Goal: Task Accomplishment & Management: Manage account settings

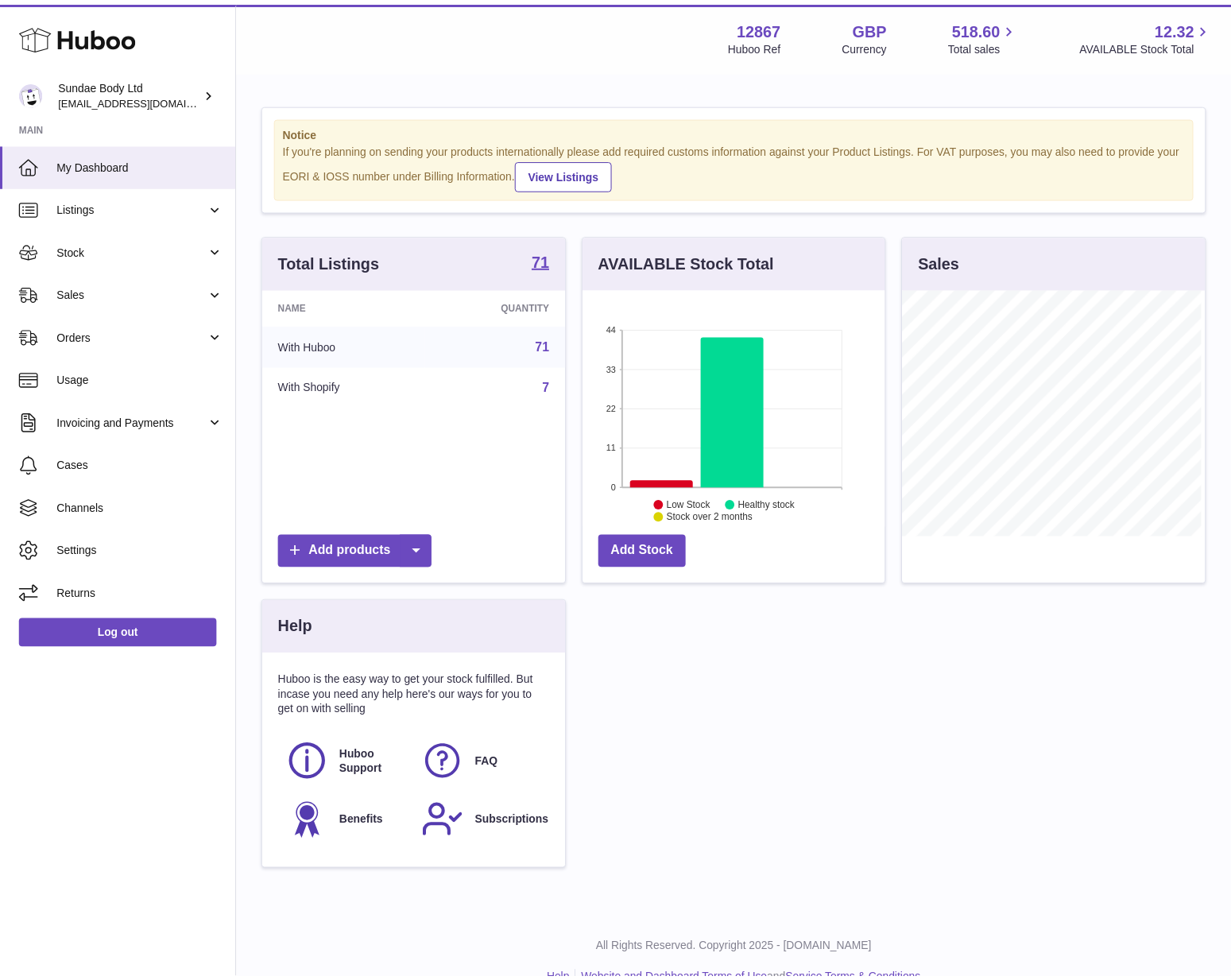
scroll to position [794632, 794395]
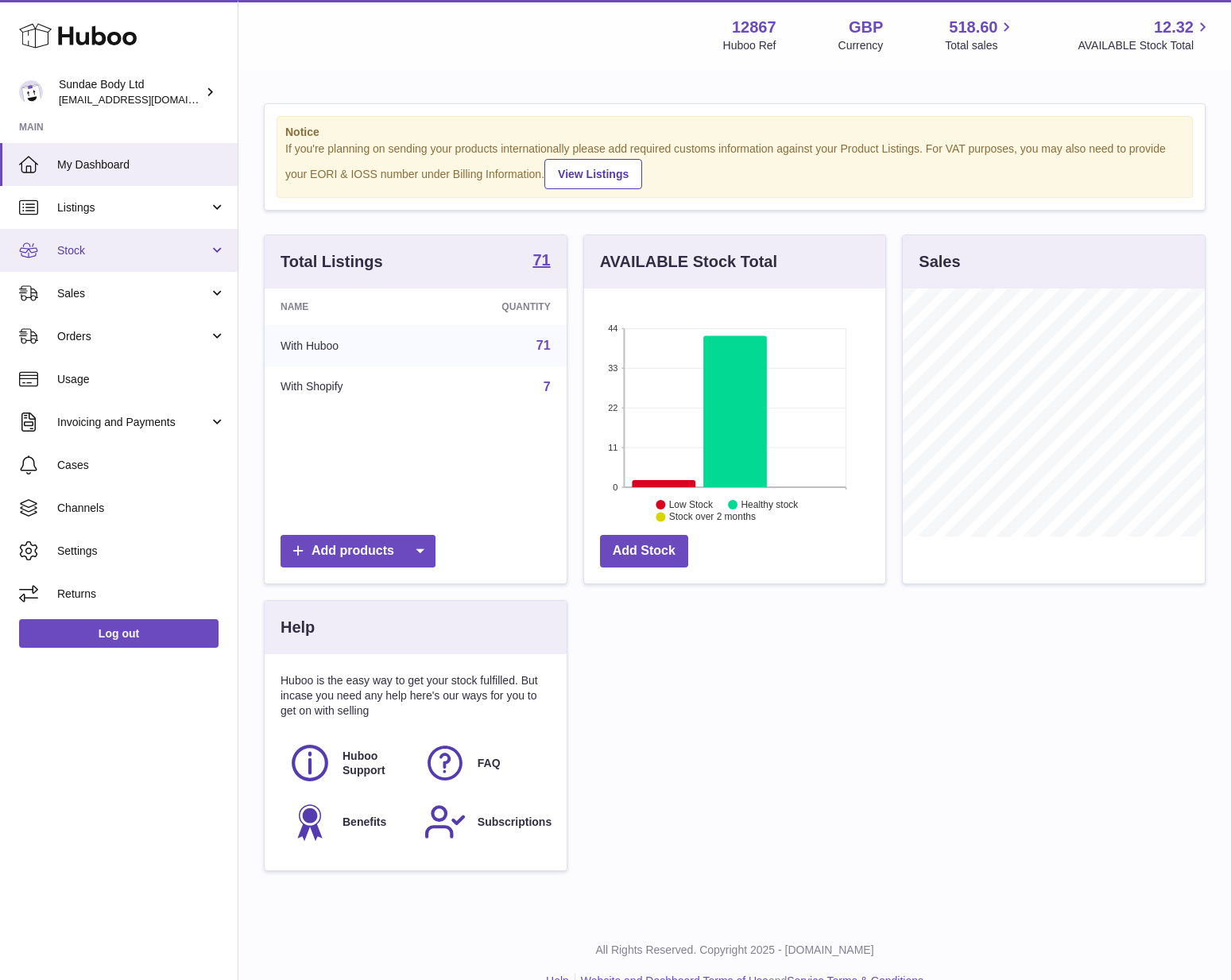
click at [80, 255] on span "Stock" at bounding box center [133, 250] width 152 height 15
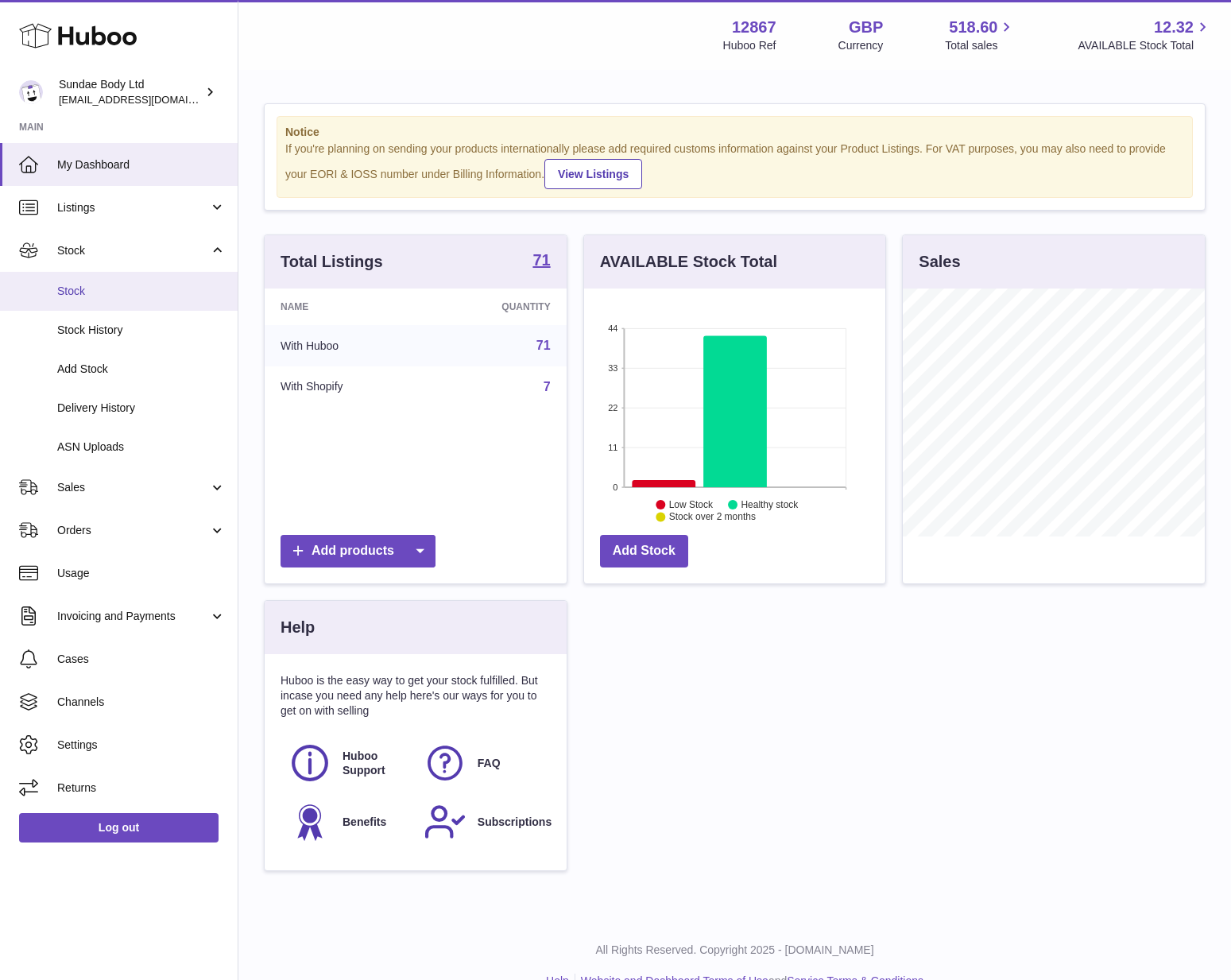
click at [84, 305] on link "Stock" at bounding box center [118, 291] width 237 height 39
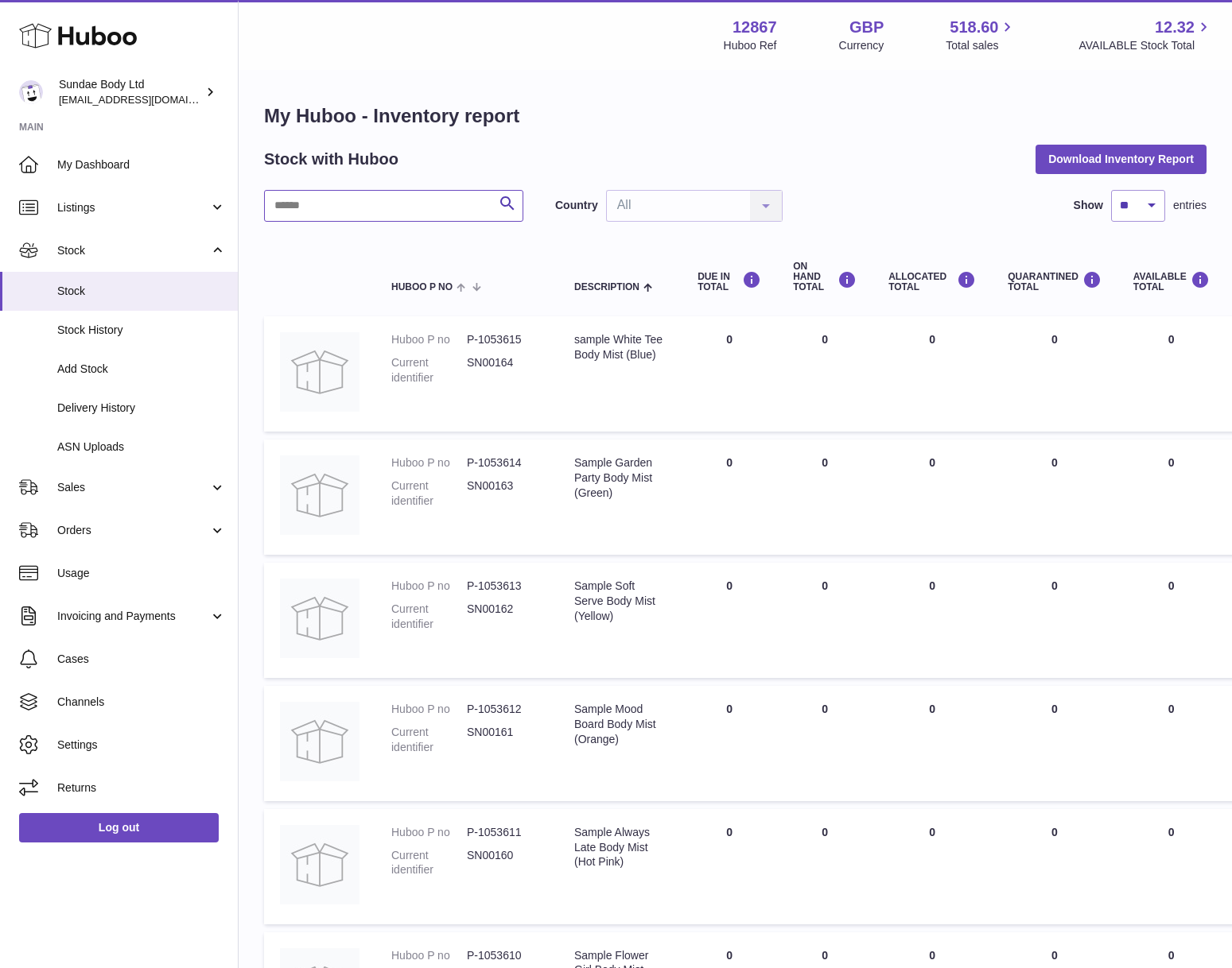
click at [367, 212] on input "text" at bounding box center [394, 205] width 260 height 32
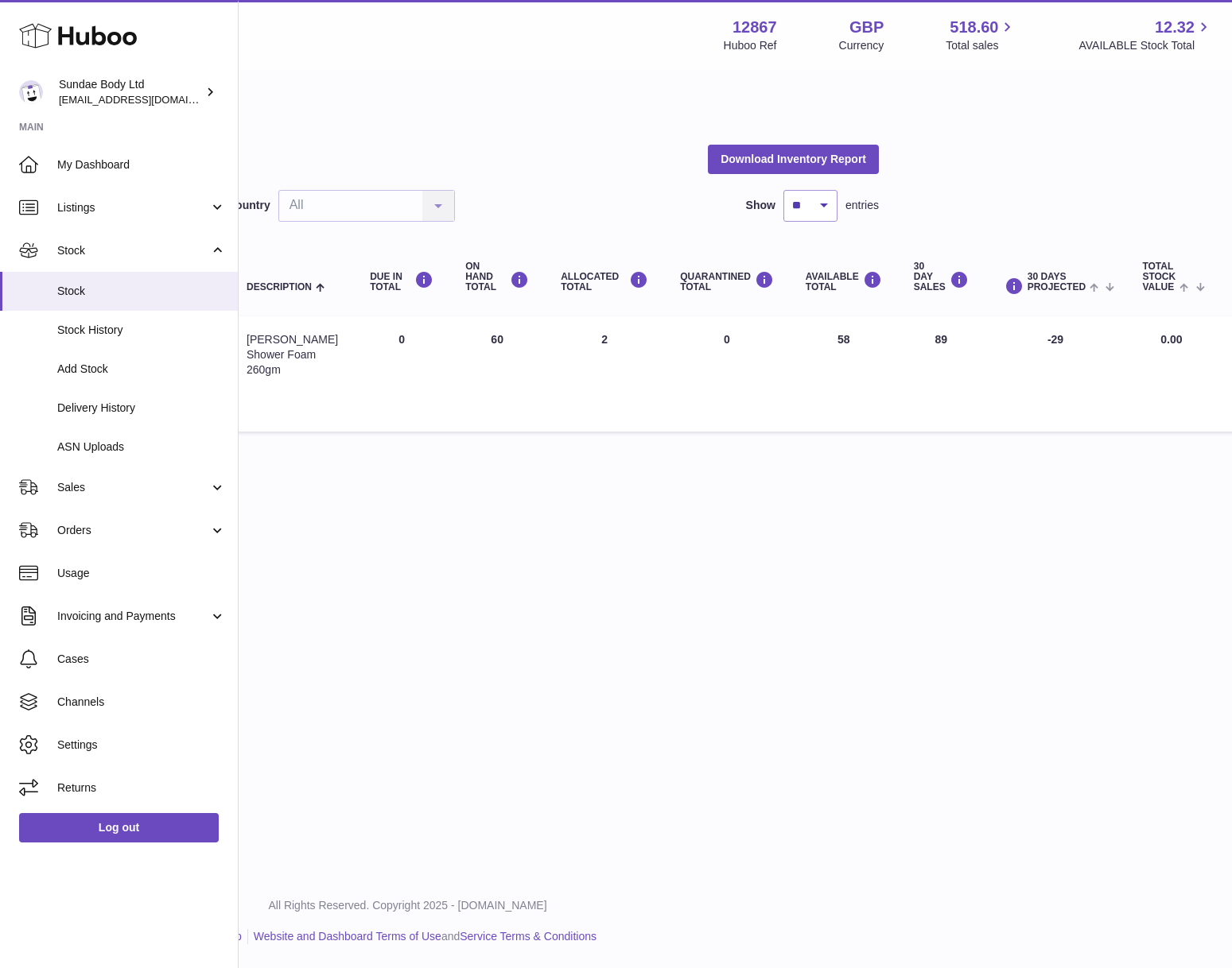
scroll to position [0, 370]
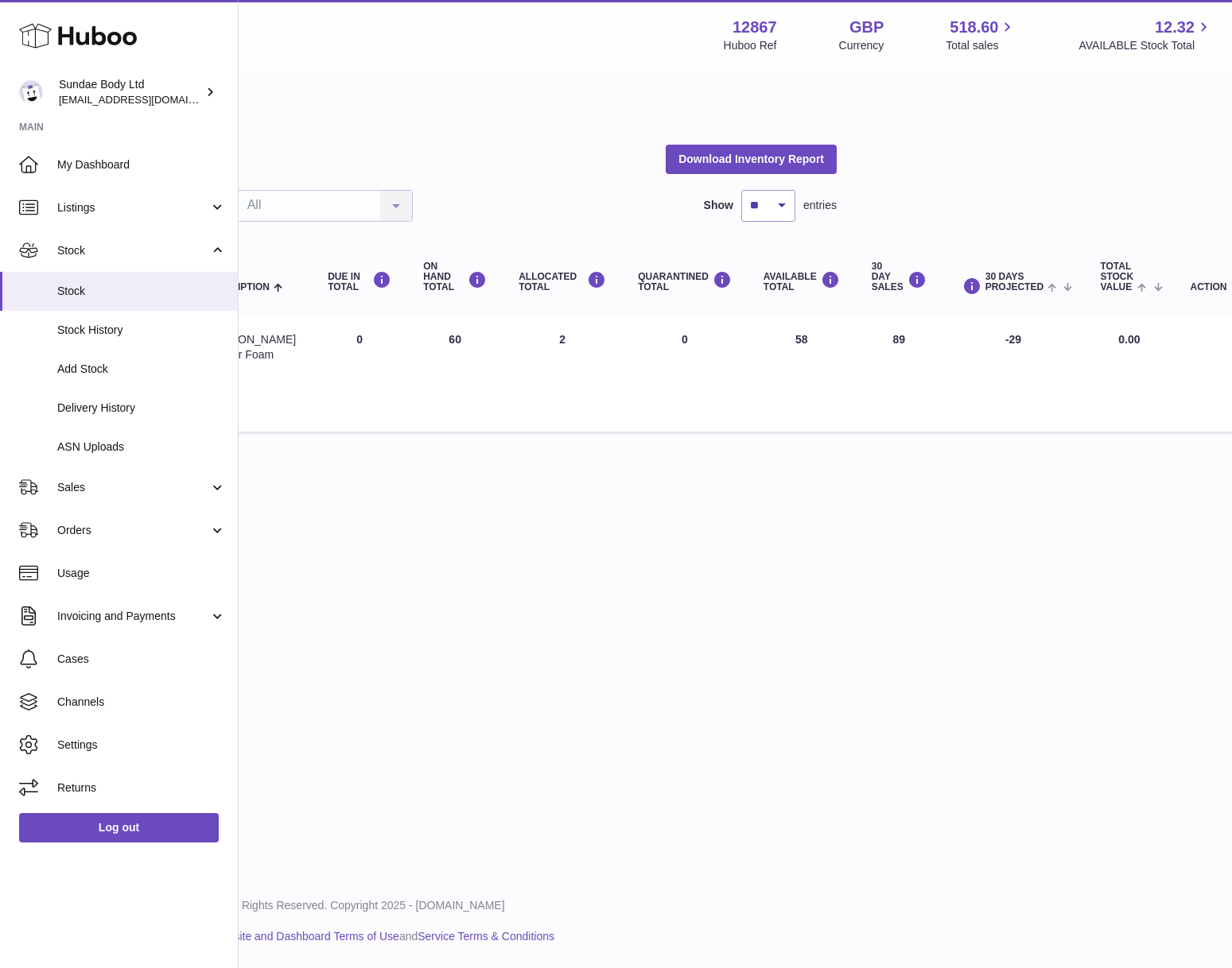
type input "****"
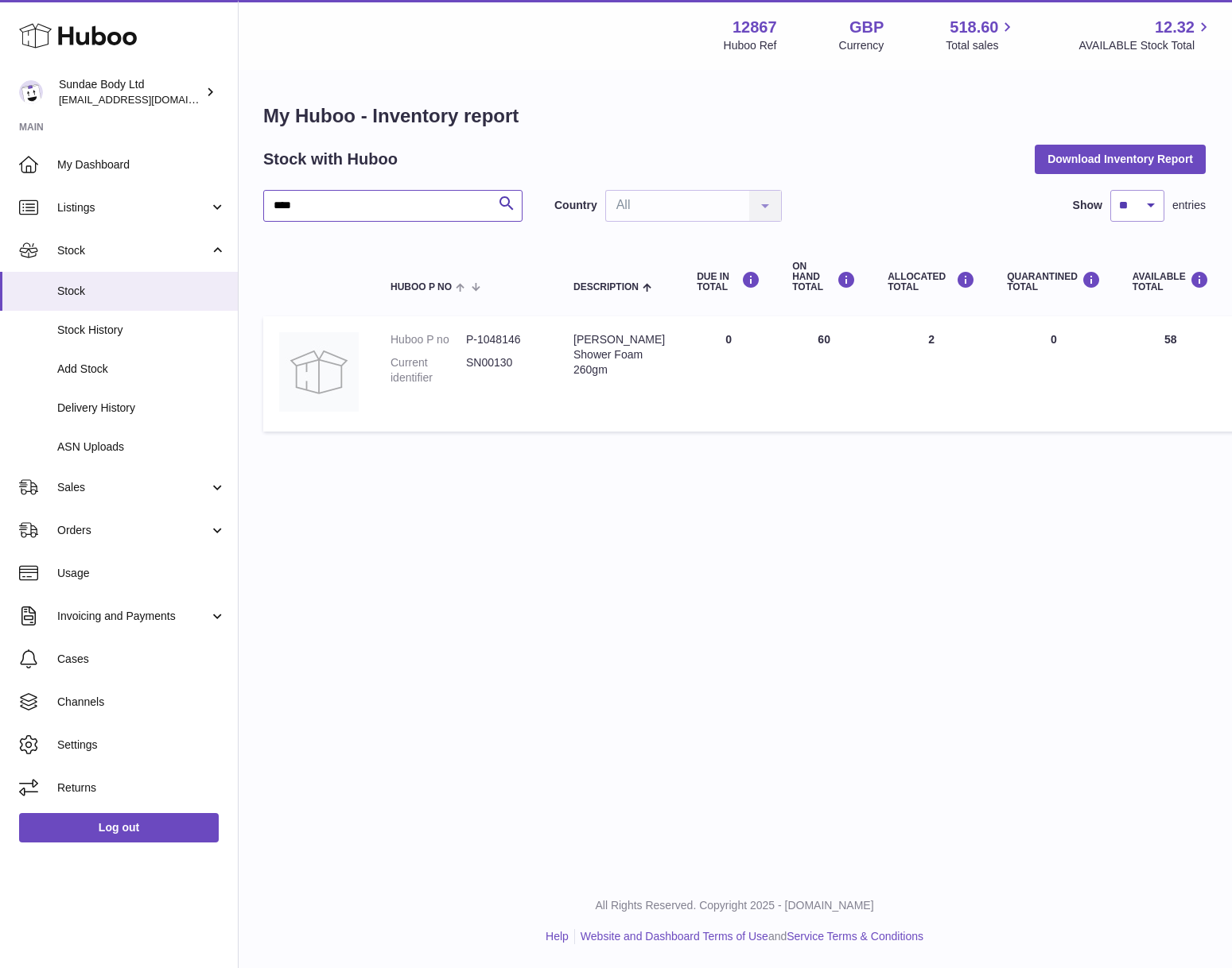
scroll to position [0, 0]
